Goal: Task Accomplishment & Management: Use online tool/utility

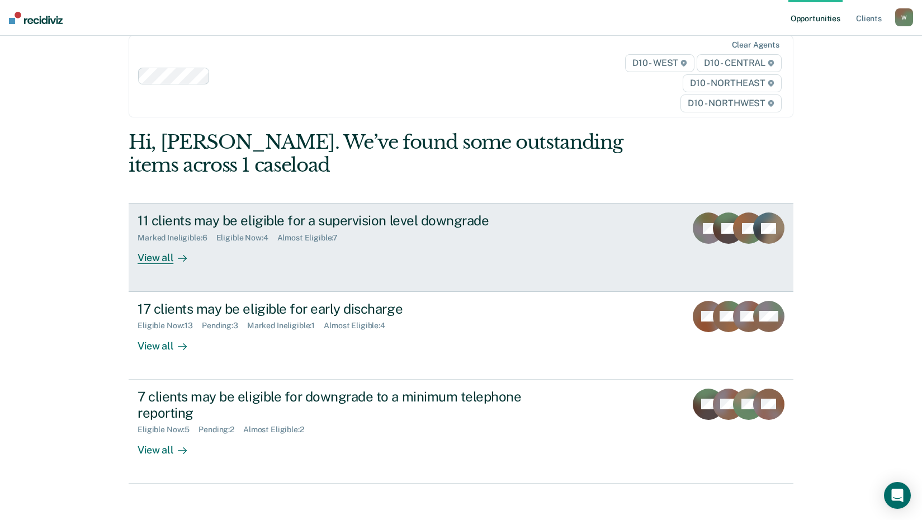
scroll to position [24, 0]
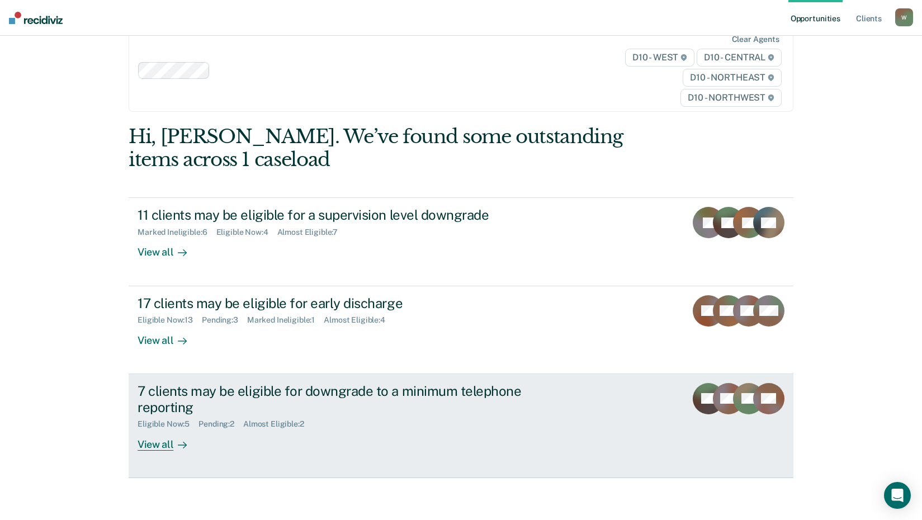
click at [158, 444] on div "View all" at bounding box center [169, 440] width 63 height 22
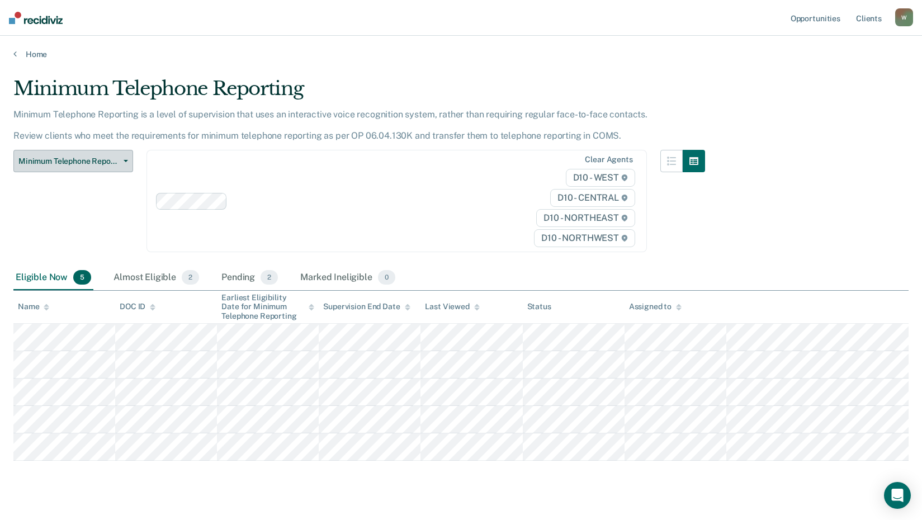
click at [124, 159] on button "Minimum Telephone Reporting" at bounding box center [73, 161] width 120 height 22
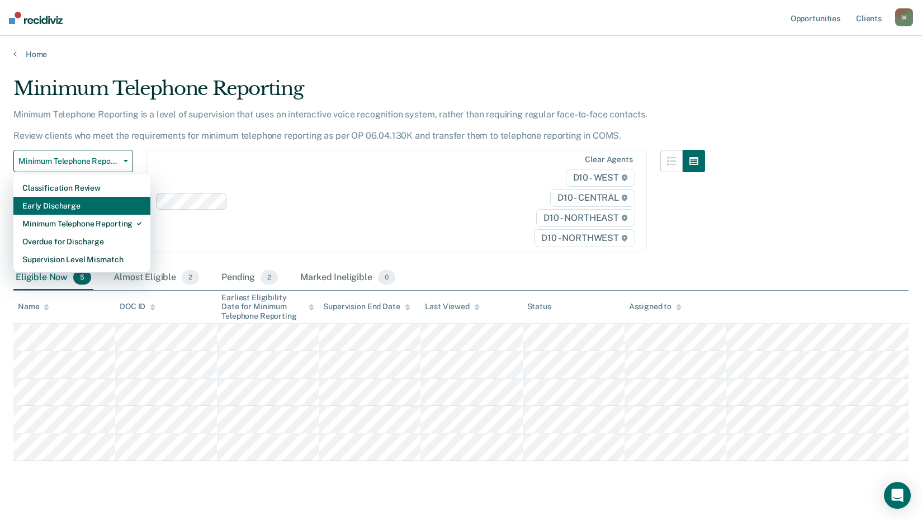
click at [69, 204] on div "Early Discharge" at bounding box center [81, 206] width 119 height 18
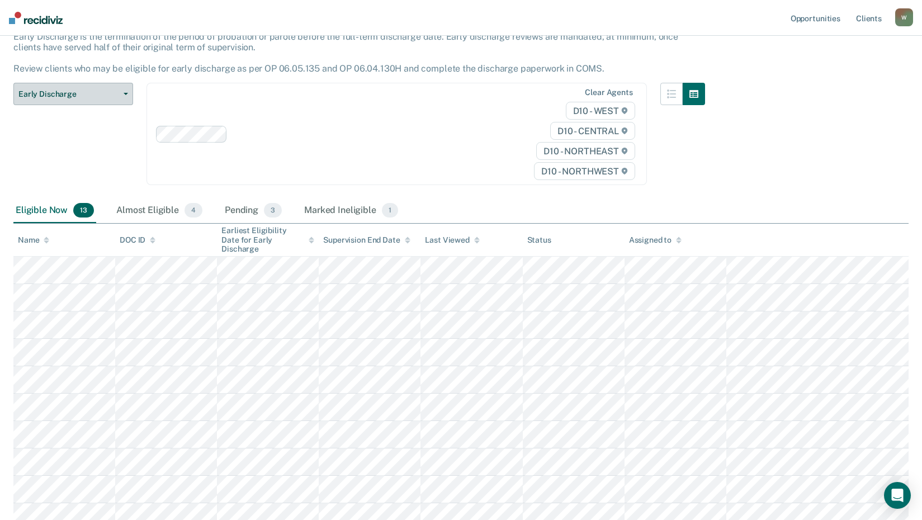
scroll to position [134, 0]
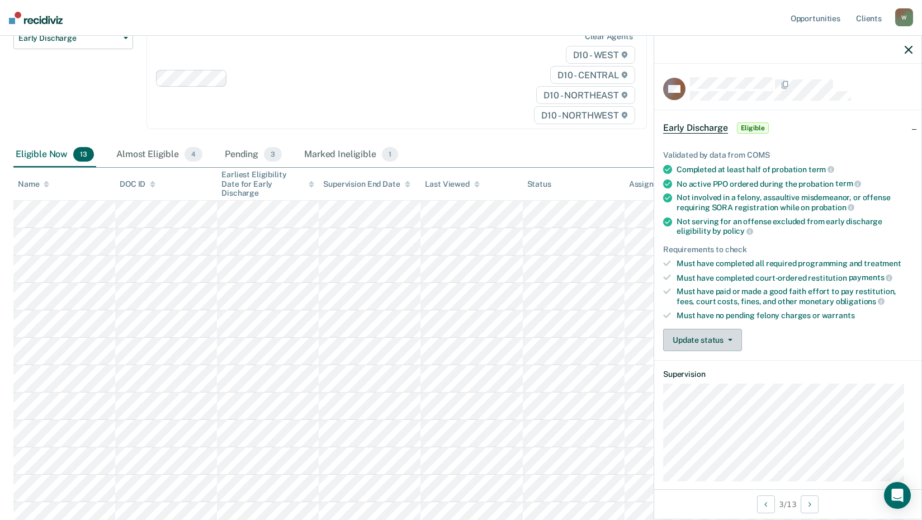
click at [722, 334] on button "Update status" at bounding box center [702, 340] width 79 height 22
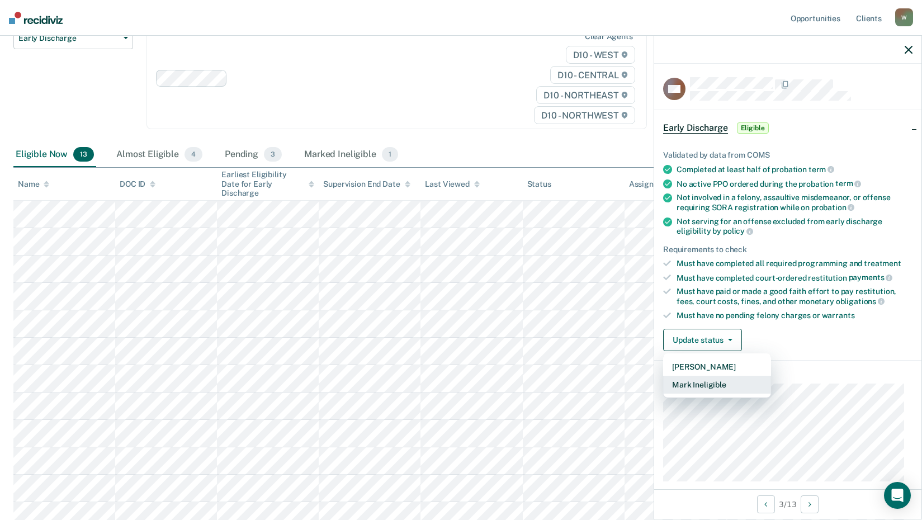
click at [700, 380] on button "Mark Ineligible" at bounding box center [717, 385] width 108 height 18
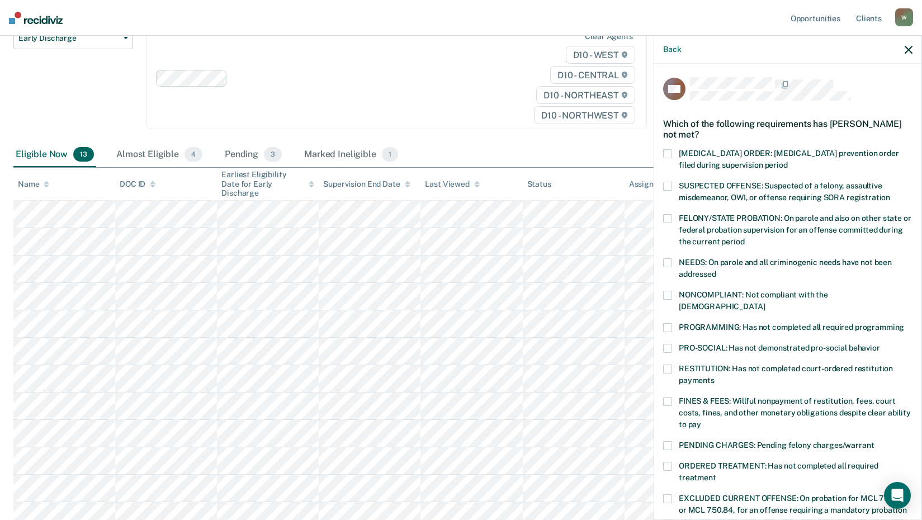
click at [670, 323] on span at bounding box center [667, 327] width 9 height 9
click at [671, 323] on span at bounding box center [667, 327] width 9 height 9
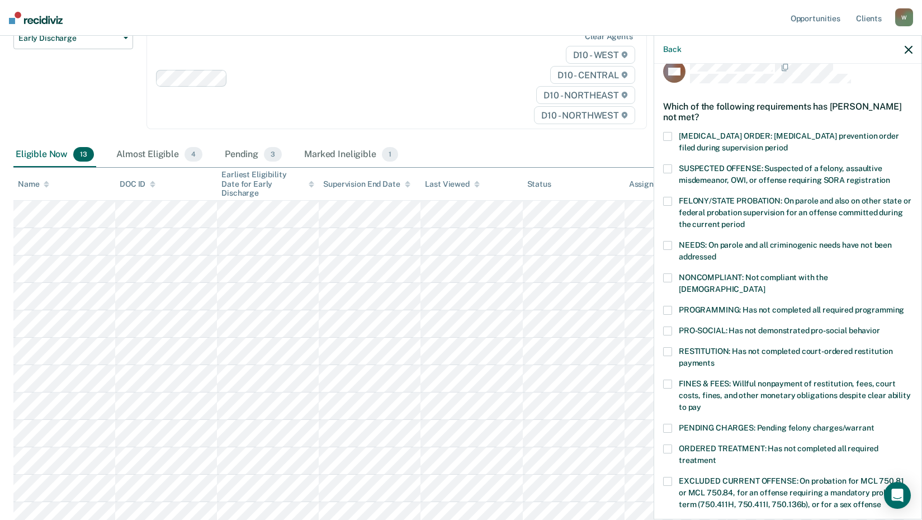
scroll to position [0, 0]
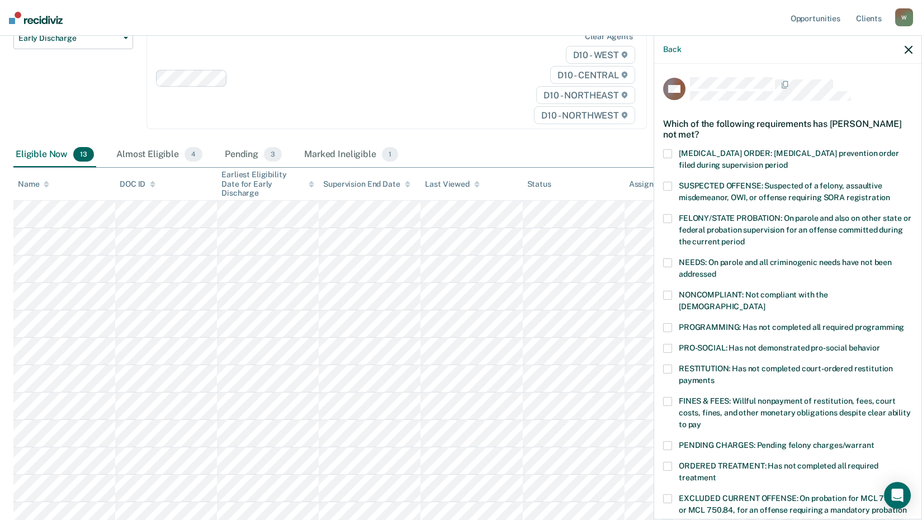
click at [667, 323] on span at bounding box center [667, 327] width 9 height 9
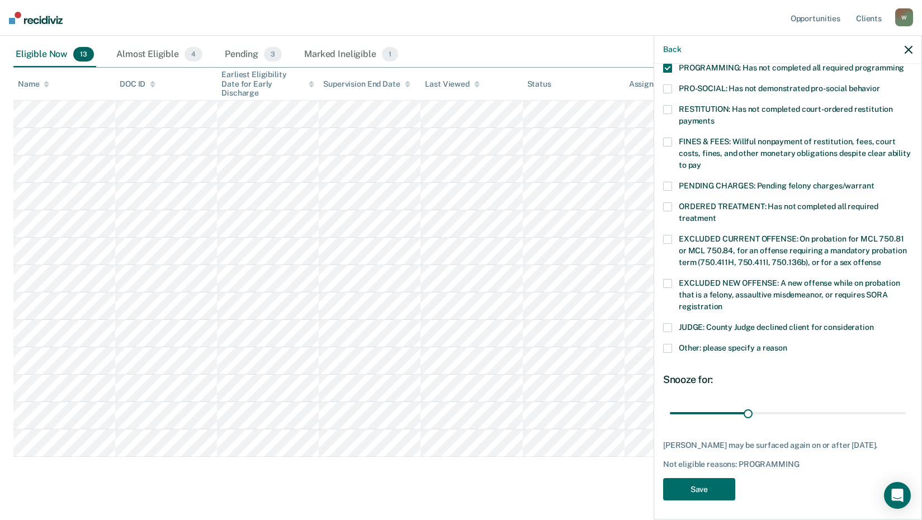
scroll to position [246, 0]
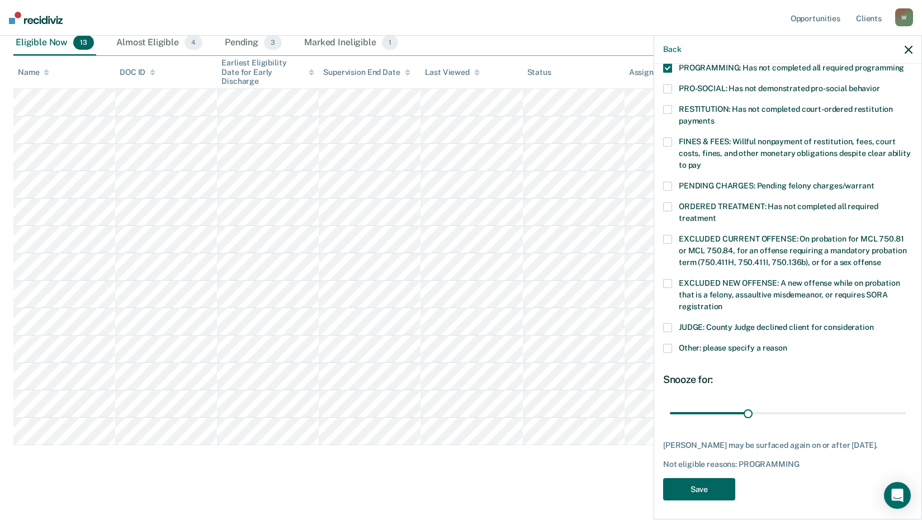
click at [708, 481] on button "Save" at bounding box center [699, 489] width 72 height 23
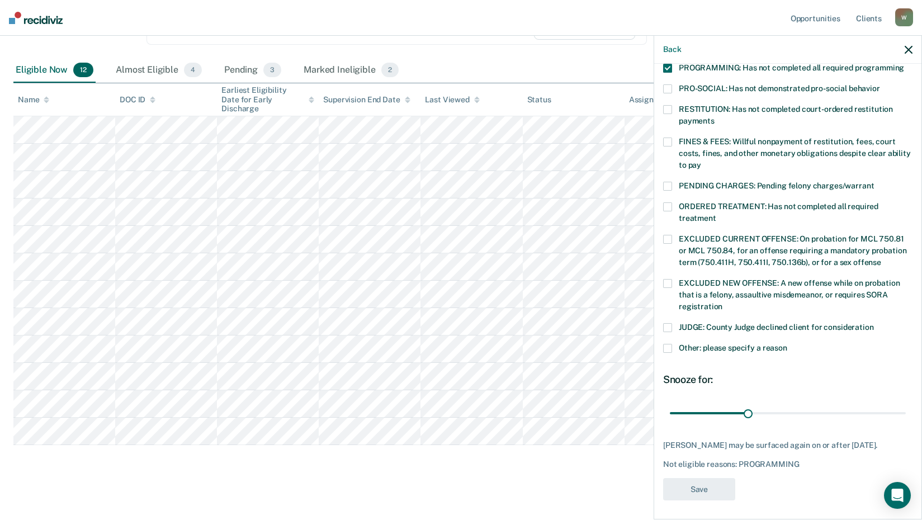
scroll to position [191, 0]
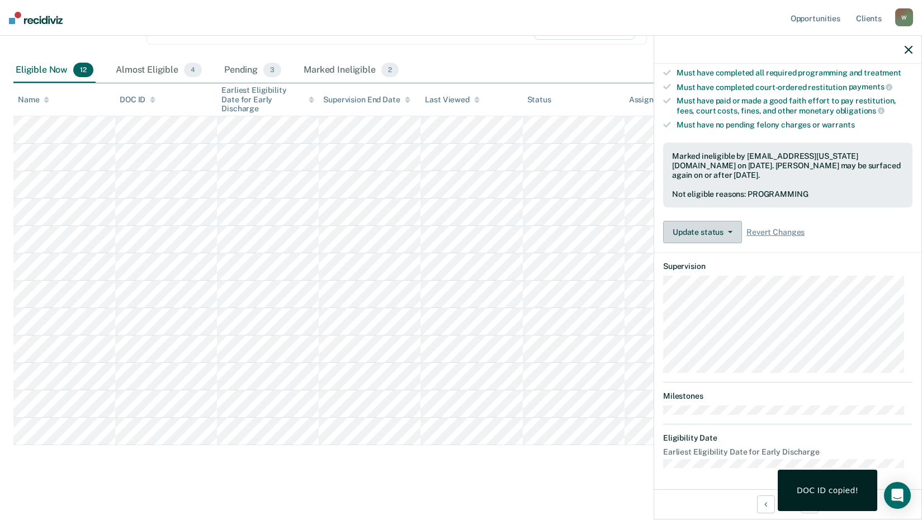
click at [722, 231] on button "Update status" at bounding box center [702, 232] width 79 height 22
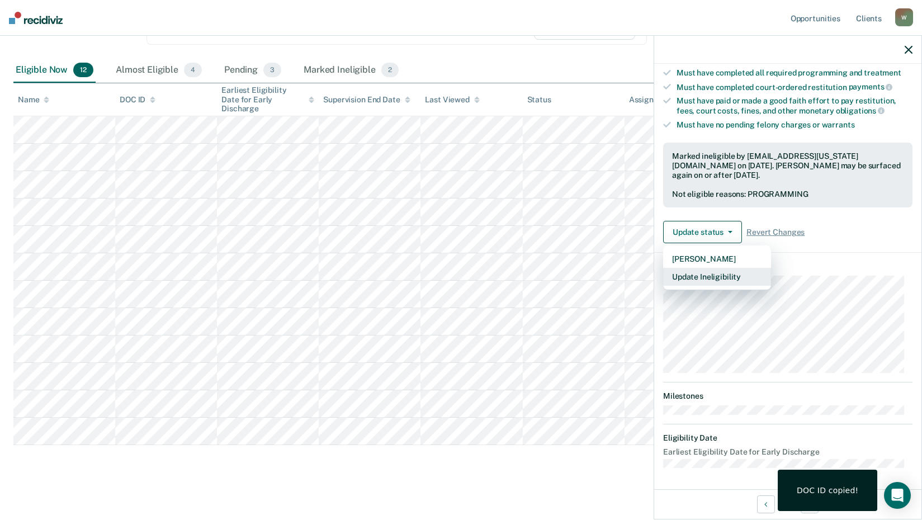
click at [720, 279] on button "Update Ineligibility" at bounding box center [717, 277] width 108 height 18
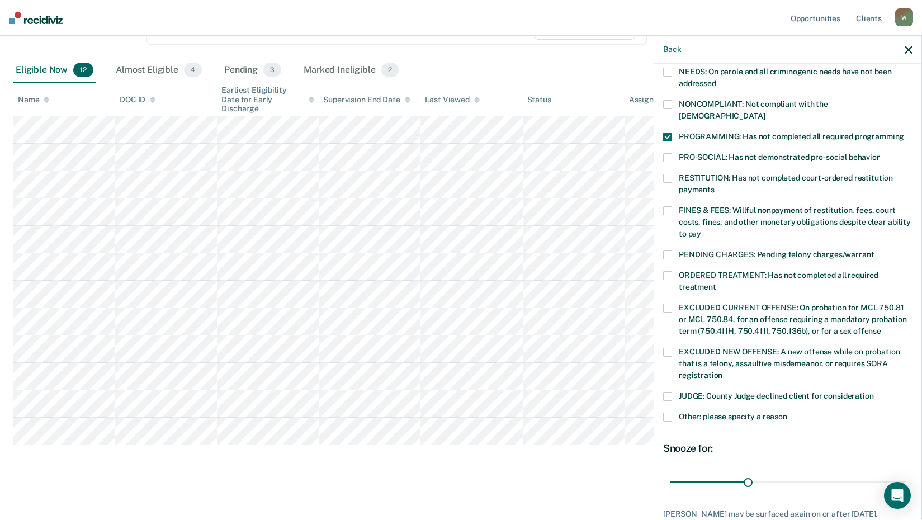
click at [668, 102] on span at bounding box center [667, 104] width 9 height 9
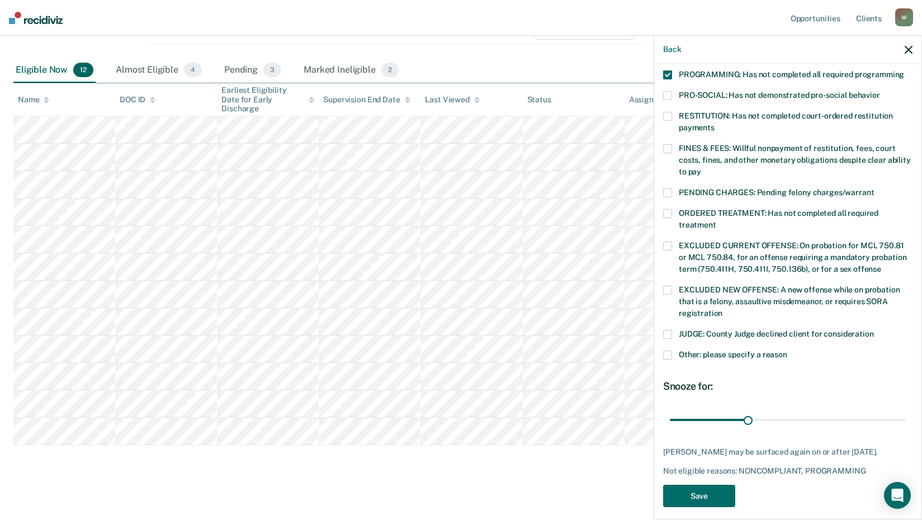
scroll to position [260, 0]
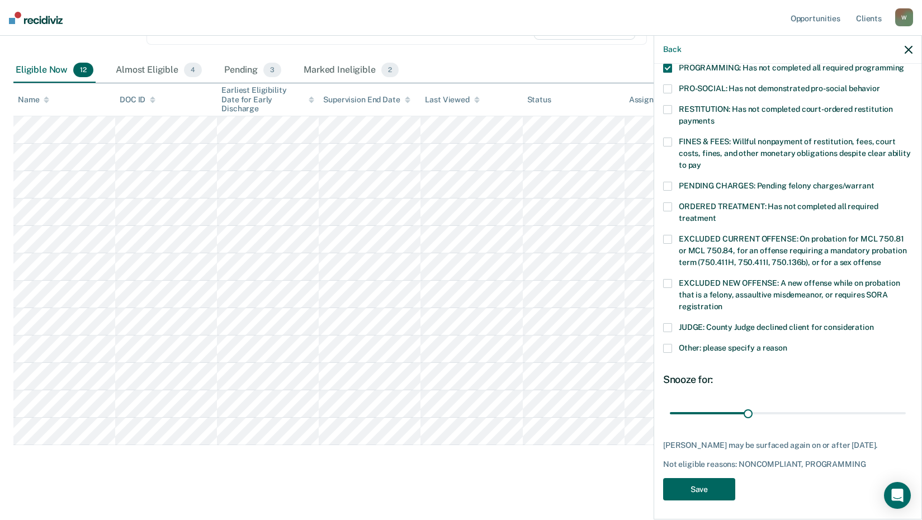
click at [714, 488] on button "Save" at bounding box center [699, 489] width 72 height 23
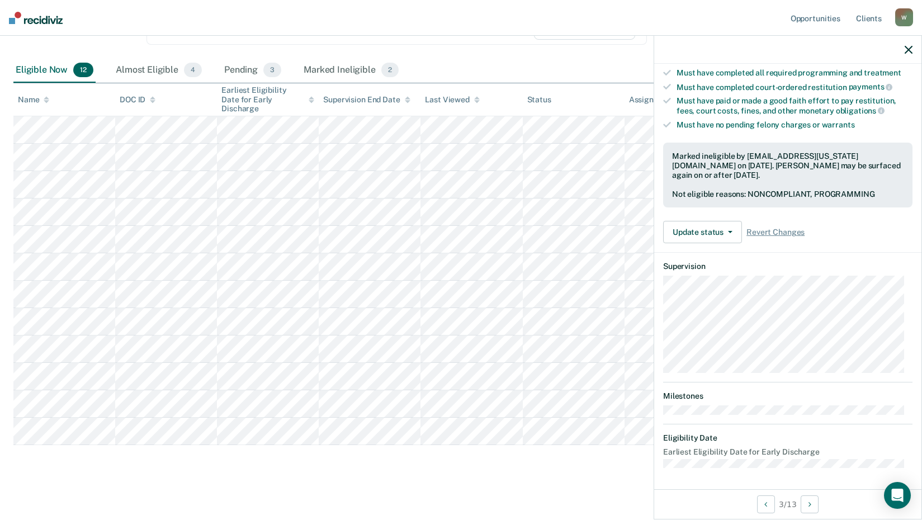
click at [910, 49] on icon "button" at bounding box center [909, 50] width 8 height 8
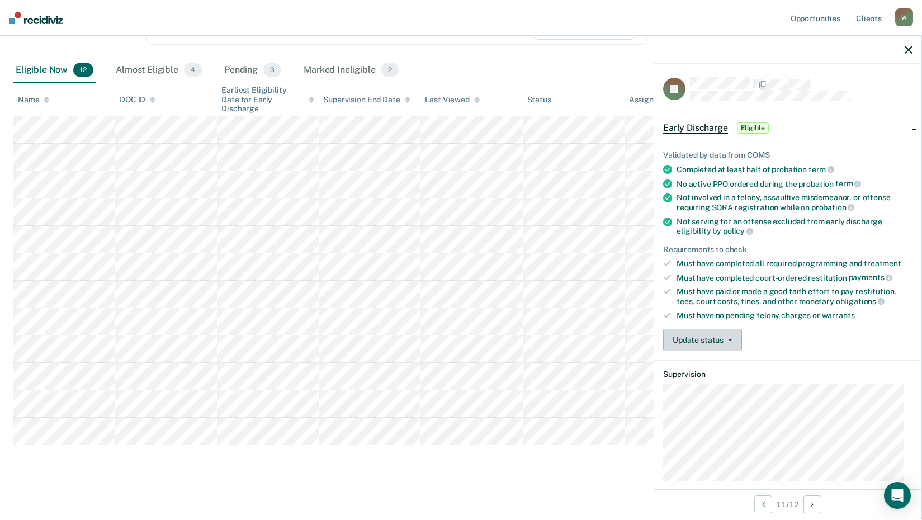
click at [713, 340] on button "Update status" at bounding box center [702, 340] width 79 height 22
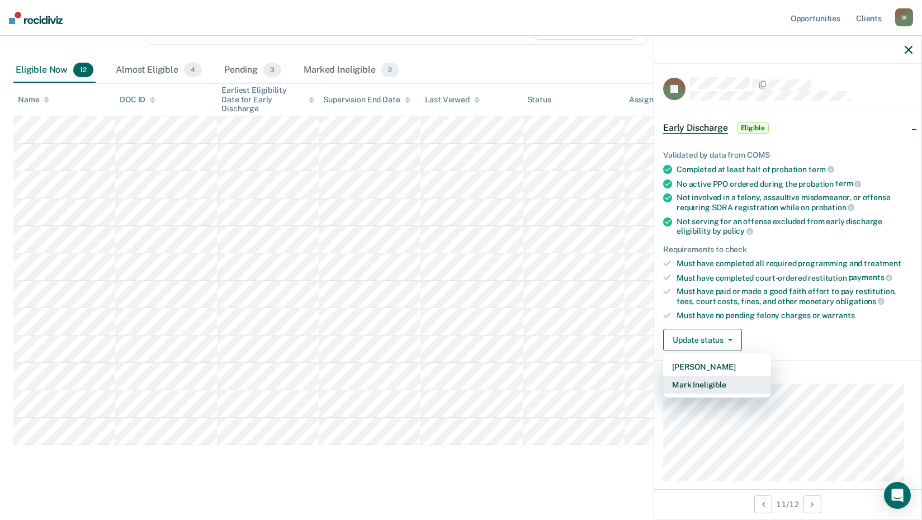
click at [706, 383] on button "Mark Ineligible" at bounding box center [717, 385] width 108 height 18
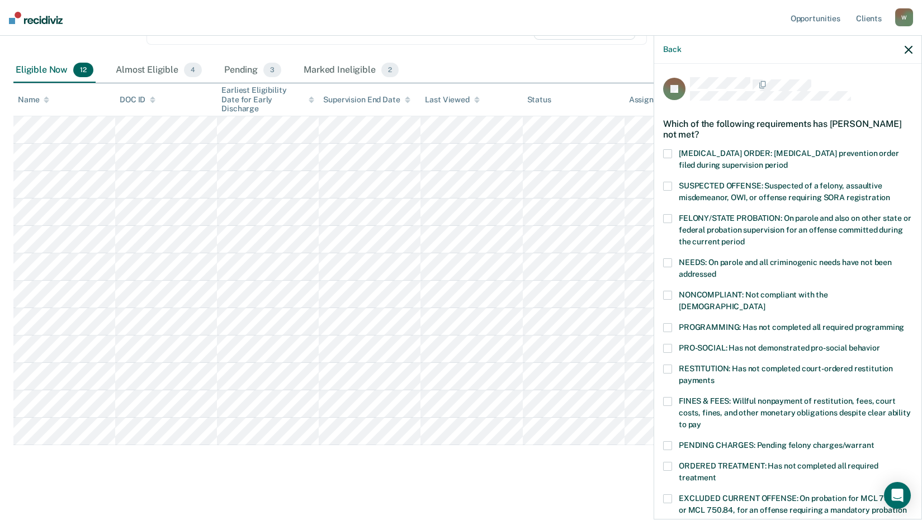
click at [666, 295] on span at bounding box center [667, 295] width 9 height 9
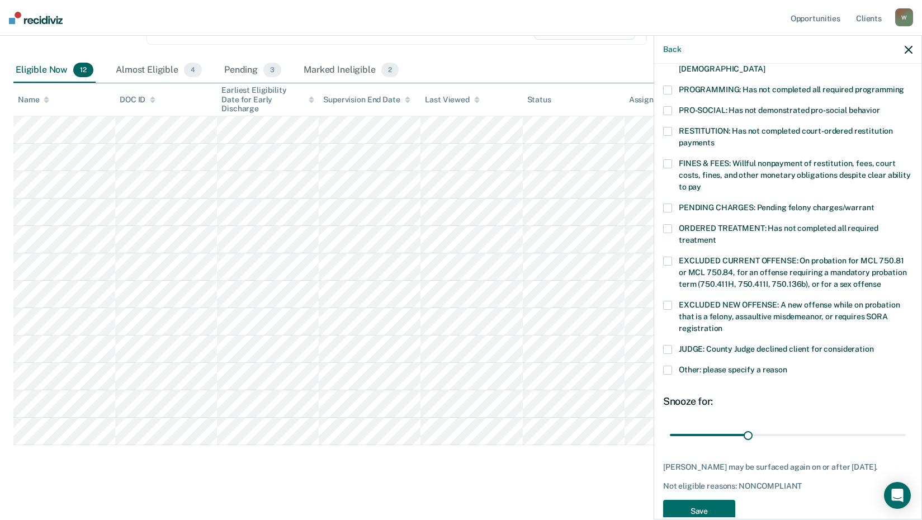
scroll to position [260, 0]
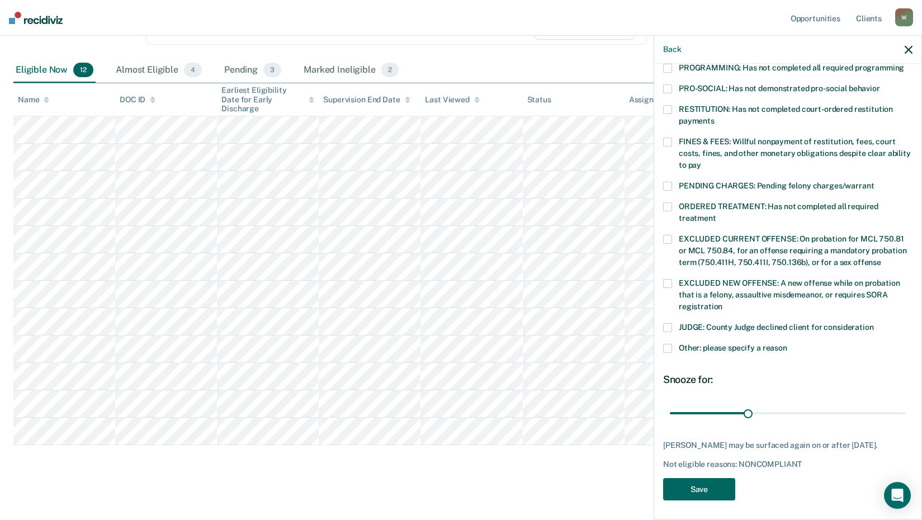
click at [694, 489] on button "Save" at bounding box center [699, 489] width 72 height 23
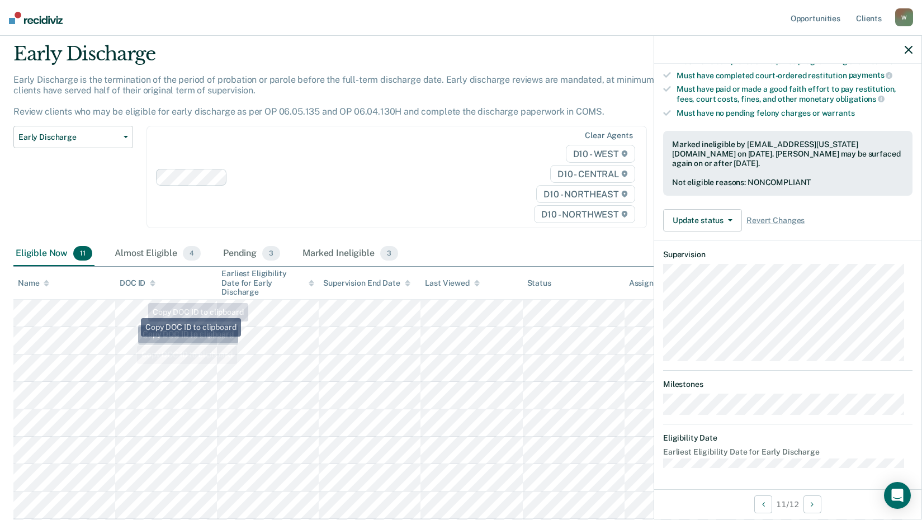
scroll to position [23, 0]
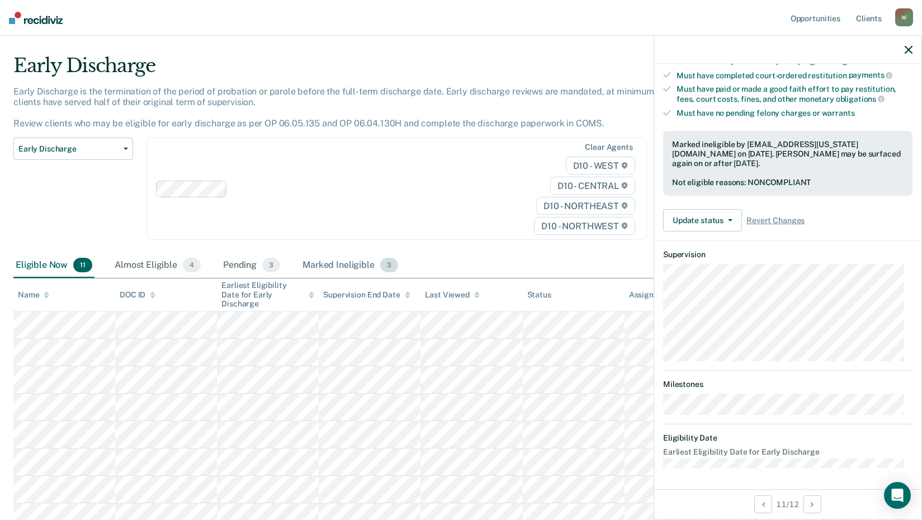
click at [330, 266] on div "Marked Ineligible 3" at bounding box center [350, 265] width 100 height 25
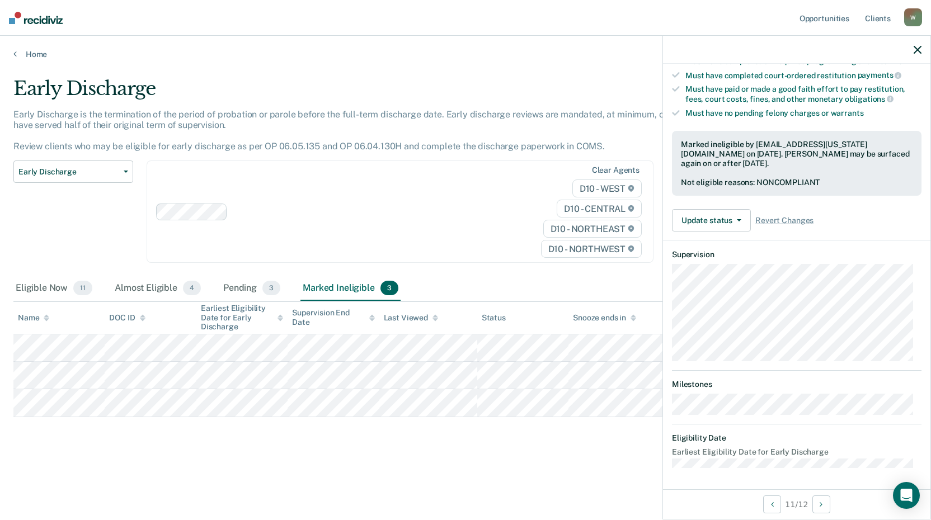
scroll to position [191, 0]
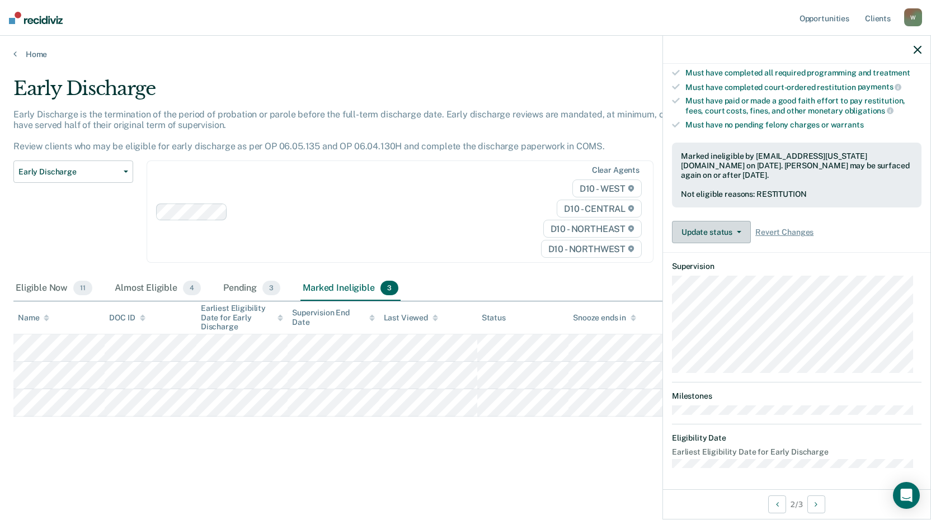
click at [737, 228] on button "Update status" at bounding box center [711, 232] width 79 height 22
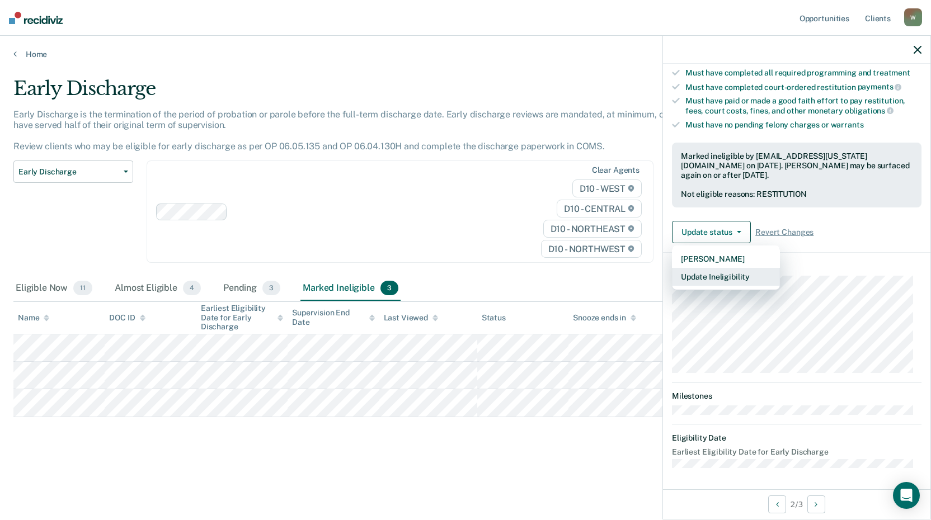
click at [725, 276] on button "Update Ineligibility" at bounding box center [726, 277] width 108 height 18
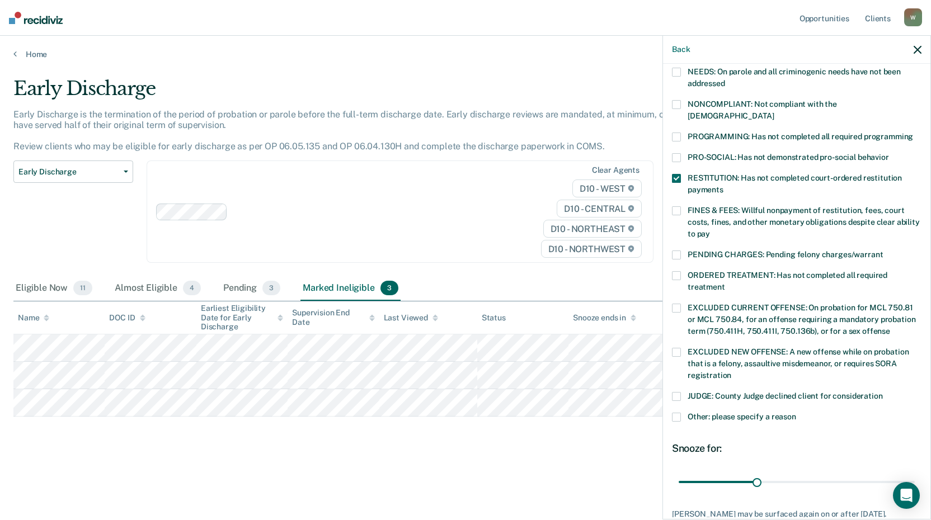
click at [678, 251] on span at bounding box center [676, 255] width 9 height 9
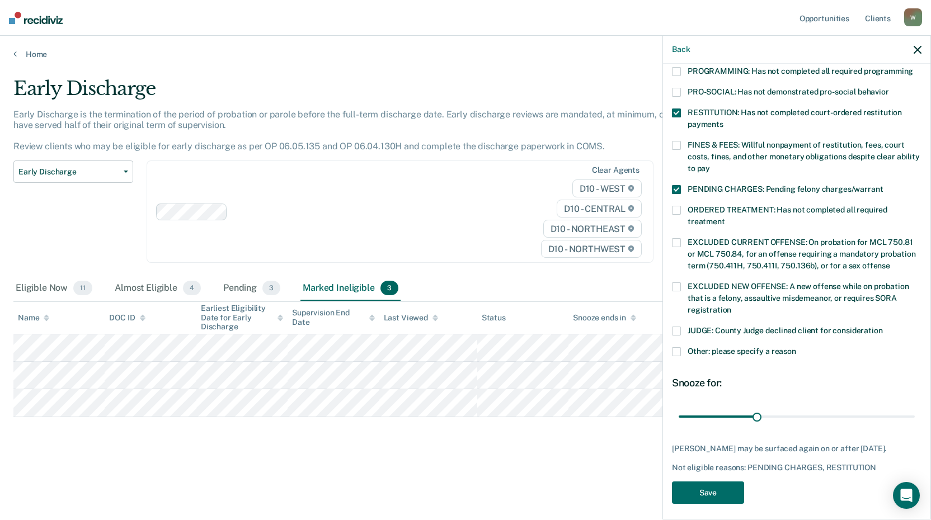
scroll to position [260, 0]
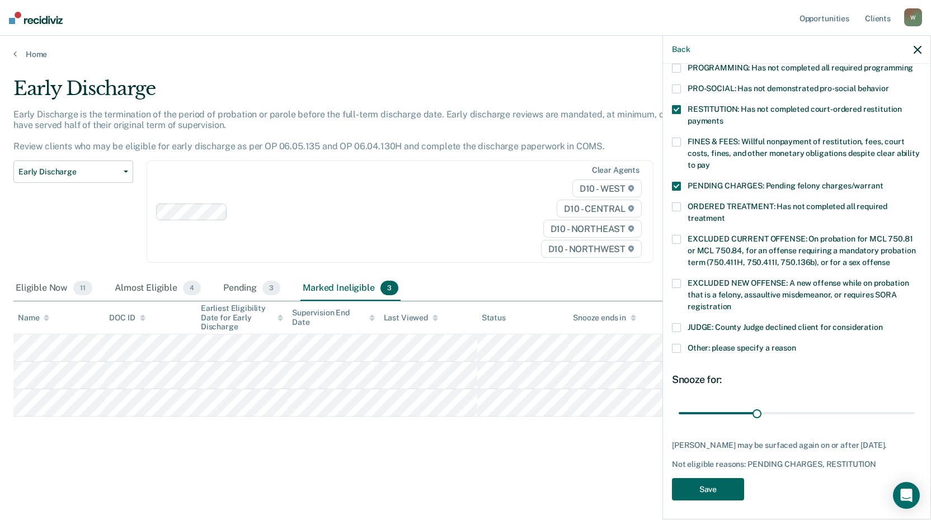
click at [698, 483] on button "Save" at bounding box center [708, 489] width 72 height 23
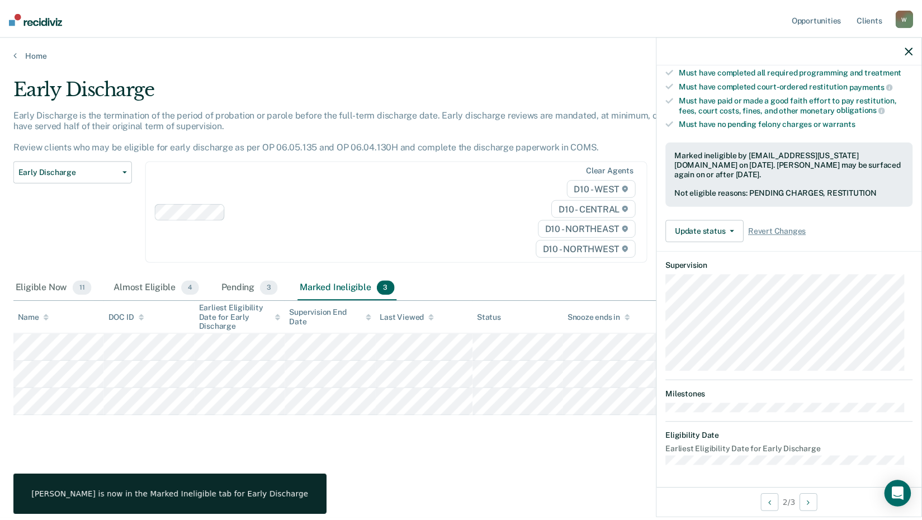
scroll to position [191, 0]
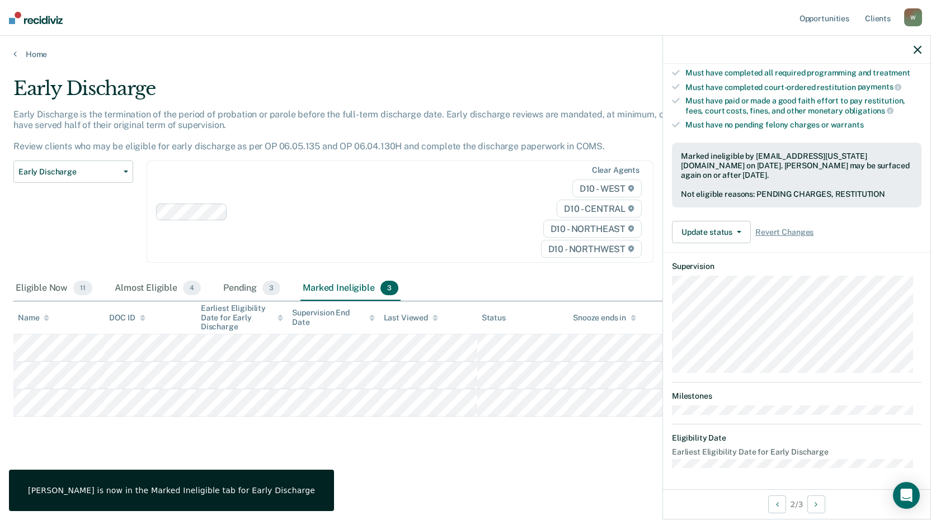
drag, startPoint x: 606, startPoint y: 488, endPoint x: 568, endPoint y: 490, distance: 37.5
click at [585, 490] on main "Early Discharge Early Discharge is the termination of the period of probation o…" at bounding box center [465, 288] width 931 height 458
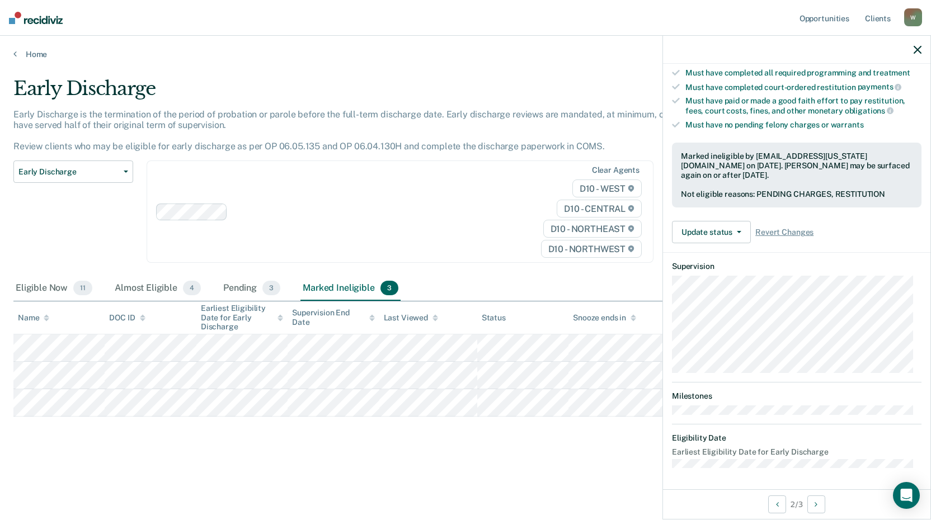
drag, startPoint x: 236, startPoint y: 288, endPoint x: 219, endPoint y: 289, distance: 17.4
click at [238, 288] on div "Pending 3" at bounding box center [252, 288] width 62 height 25
drag, startPoint x: 175, startPoint y: 288, endPoint x: 148, endPoint y: 290, distance: 26.9
click at [174, 288] on div "Almost Eligible 4" at bounding box center [157, 288] width 91 height 25
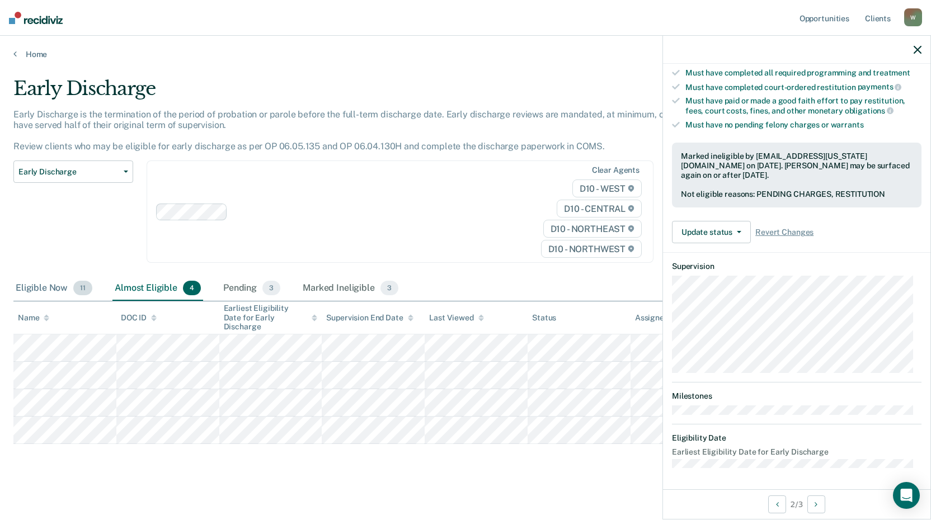
click at [58, 290] on div "Eligible Now 11" at bounding box center [53, 288] width 81 height 25
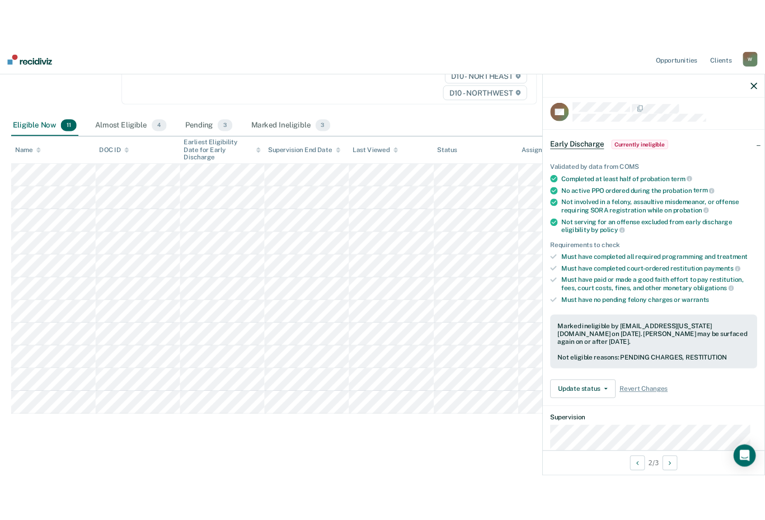
scroll to position [0, 0]
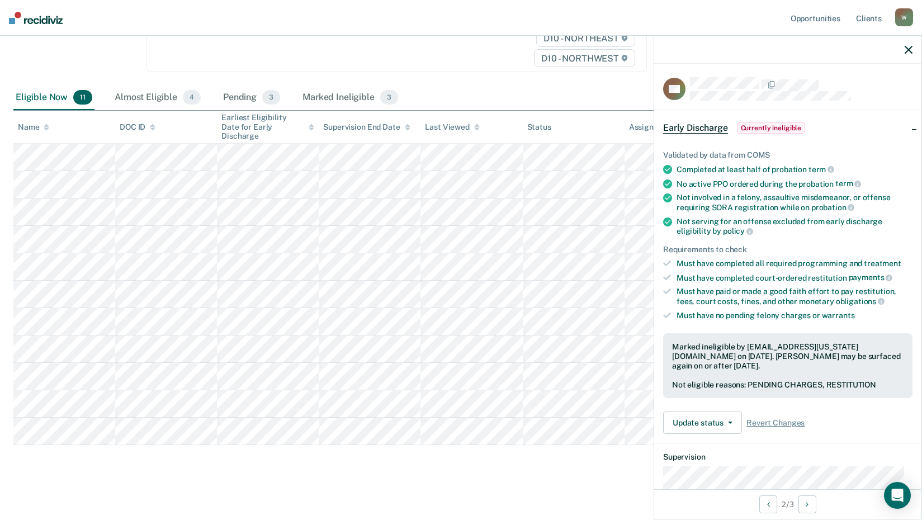
click at [907, 45] on button "button" at bounding box center [909, 50] width 8 height 10
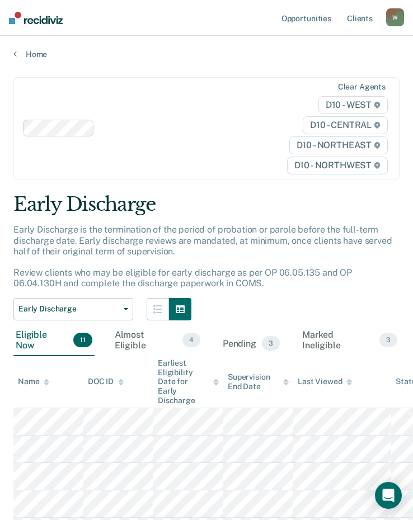
click at [254, 119] on div "Clear agents D10 - WEST D10 - CENTRAL D10 - NORTHEAST D10 - NORTHWEST" at bounding box center [206, 128] width 386 height 102
